Goal: Information Seeking & Learning: Learn about a topic

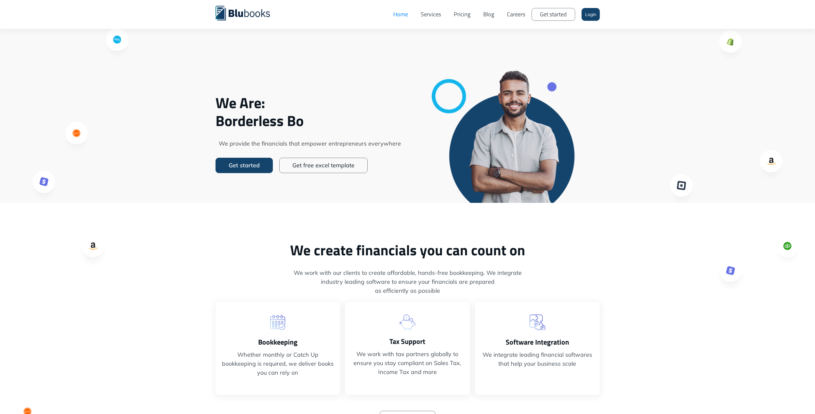
click at [454, 13] on link "Pricing" at bounding box center [461, 14] width 29 height 19
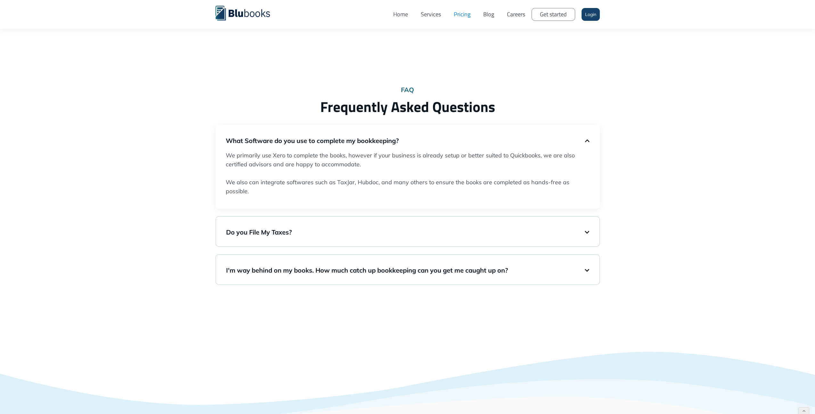
scroll to position [363, 0]
click at [521, 223] on div "Do you File My Taxes?" at bounding box center [407, 230] width 363 height 17
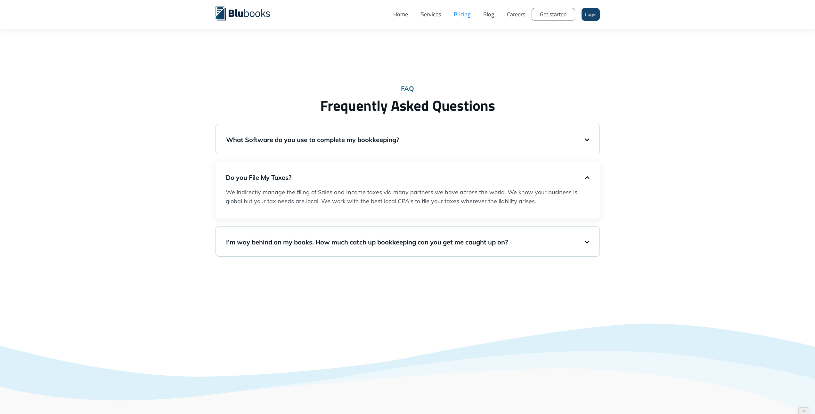
click at [472, 226] on div "I'm way behind on my books. How much catch up bookkeeping can you get me caught…" at bounding box center [408, 241] width 384 height 30
click at [476, 232] on div "I'm way behind on my books. How much catch up bookkeeping can you get me caught…" at bounding box center [408, 241] width 384 height 30
click at [478, 238] on h5 "I'm way behind on my books. How much catch up bookkeeping can you get me caught…" at bounding box center [405, 242] width 359 height 9
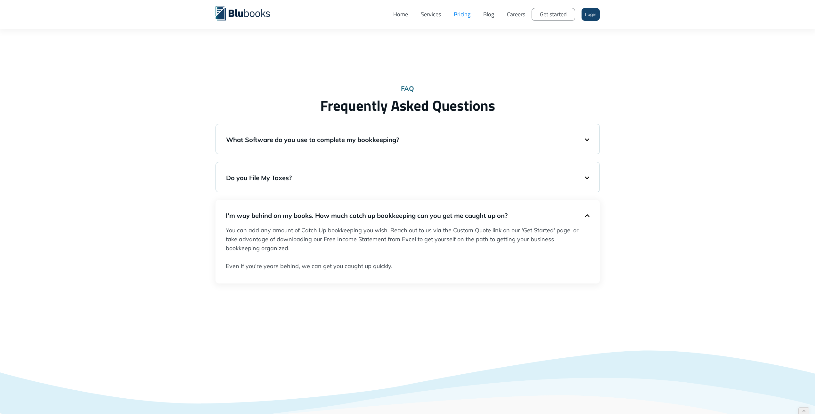
click at [425, 146] on div "What Software do you use to complete my bookkeeping?" at bounding box center [407, 139] width 363 height 17
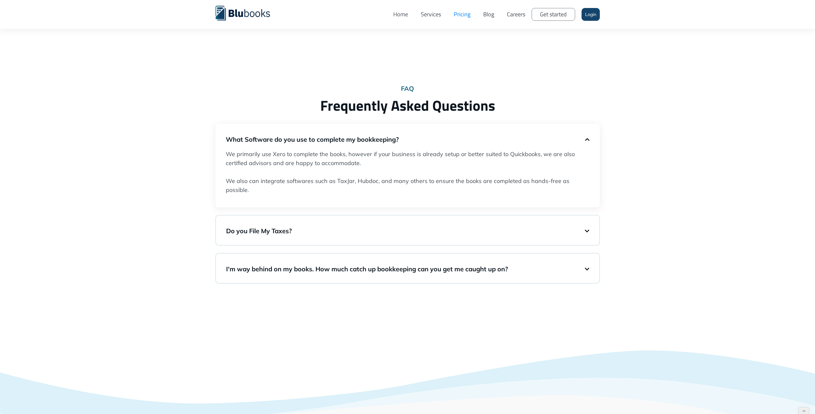
click at [428, 145] on div "What Software do you use to complete my bookkeeping?" at bounding box center [408, 138] width 364 height 17
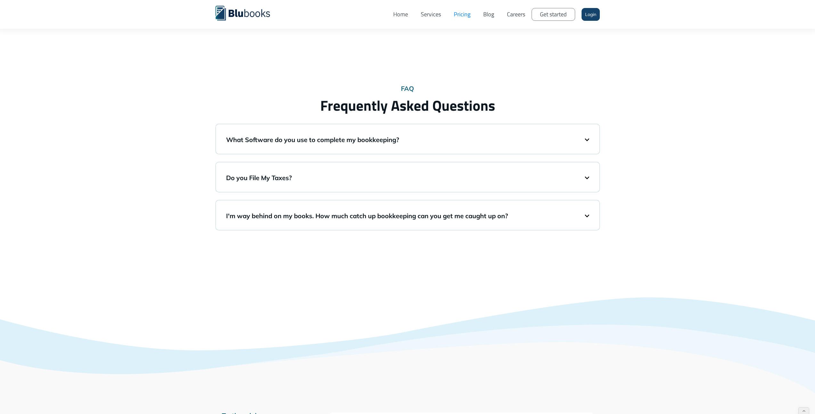
scroll to position [308, 0]
